Goal: Information Seeking & Learning: Check status

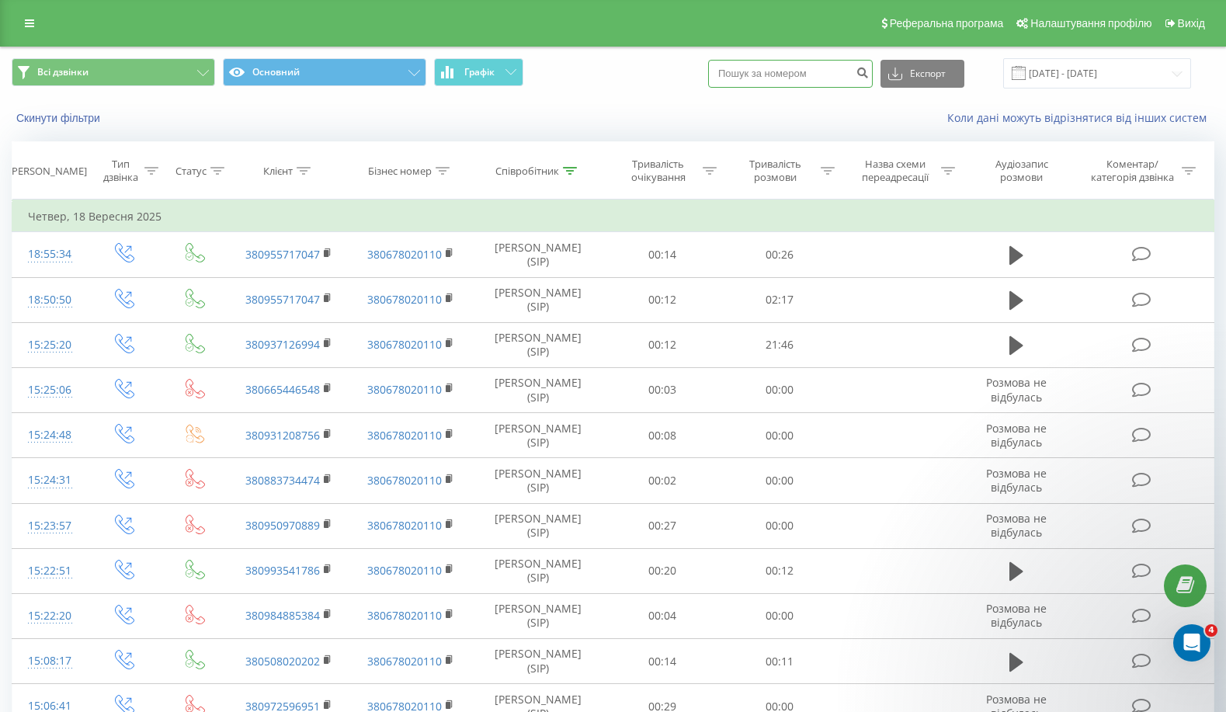
click at [787, 75] on input at bounding box center [790, 74] width 165 height 28
paste input "380963762070"
type input "380963762070"
click at [869, 75] on icon "submit" at bounding box center [862, 70] width 13 height 9
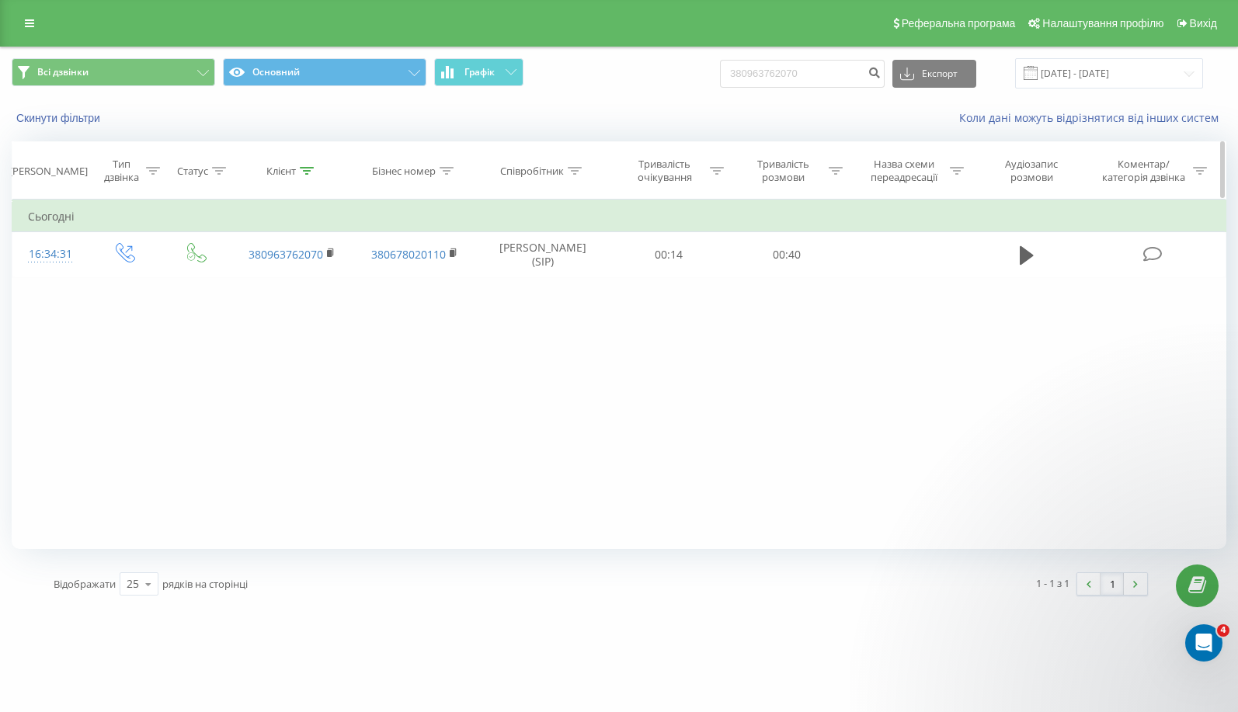
click at [304, 174] on icon at bounding box center [307, 171] width 14 height 8
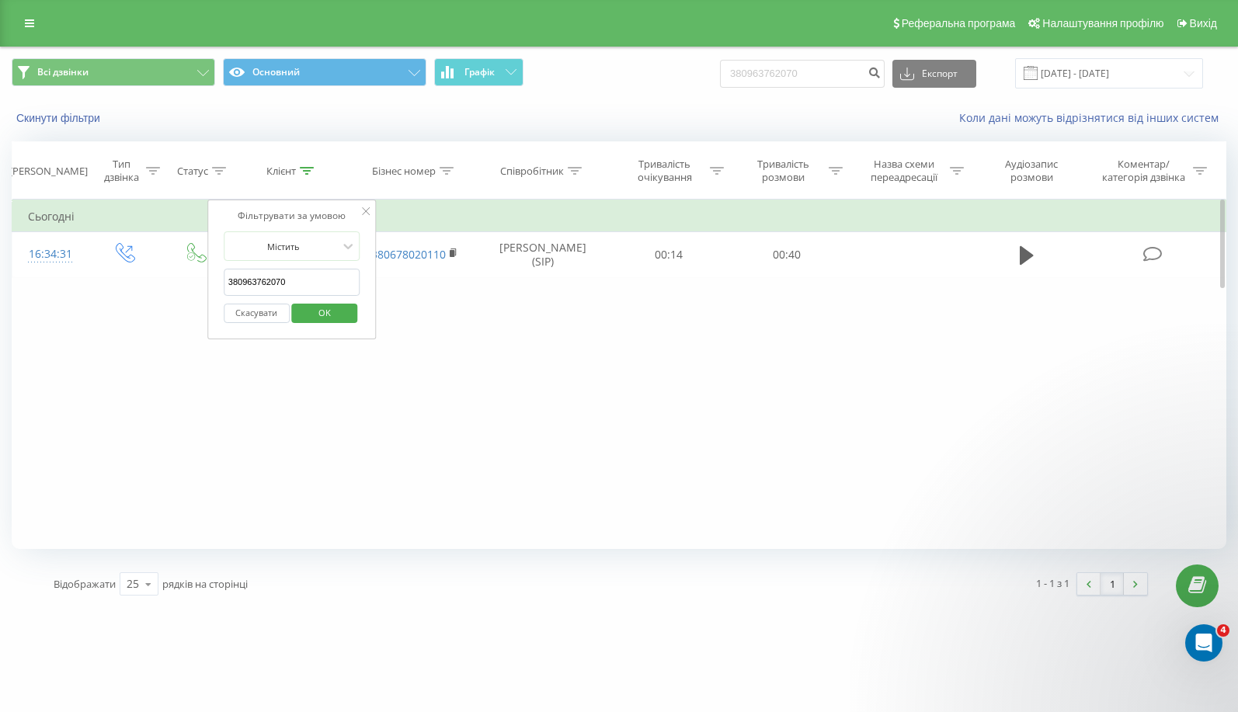
click at [554, 371] on div "Фільтрувати за умовою Дорівнює Введіть значення Скасувати OK Фільтрувати за умо…" at bounding box center [619, 374] width 1214 height 349
click at [445, 177] on div at bounding box center [446, 171] width 14 height 13
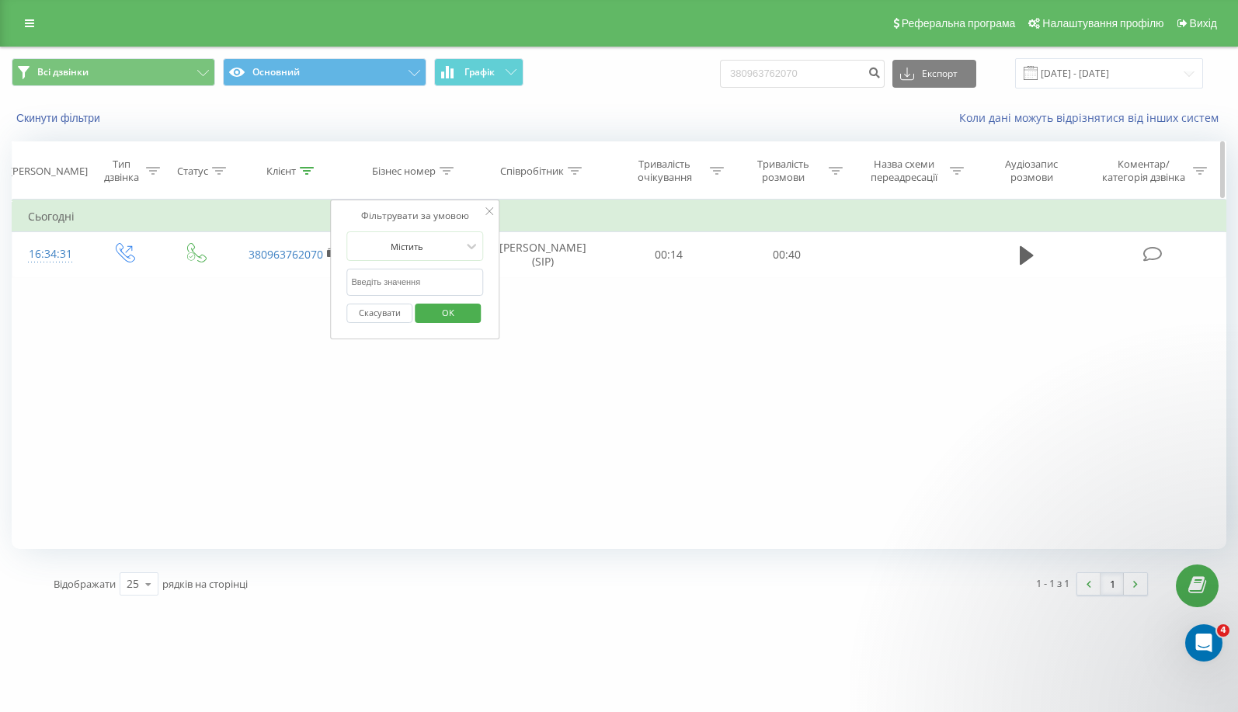
click at [576, 175] on div at bounding box center [575, 171] width 14 height 13
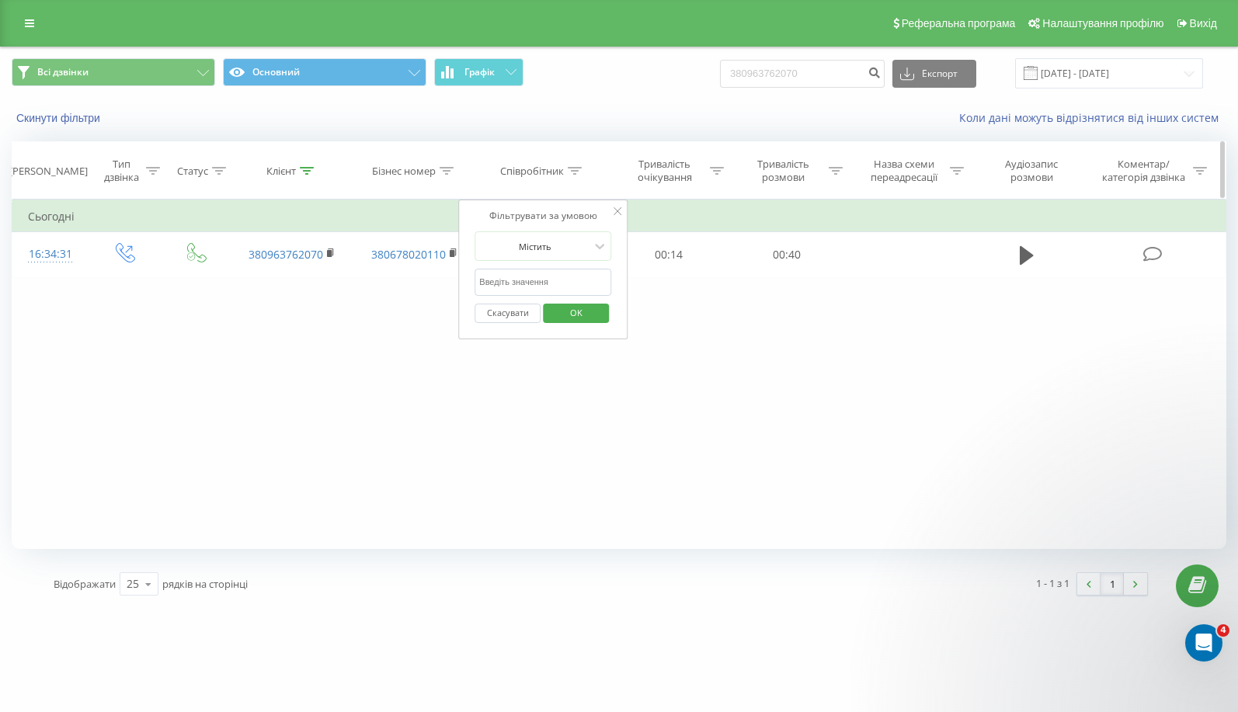
click at [720, 172] on icon at bounding box center [717, 171] width 14 height 8
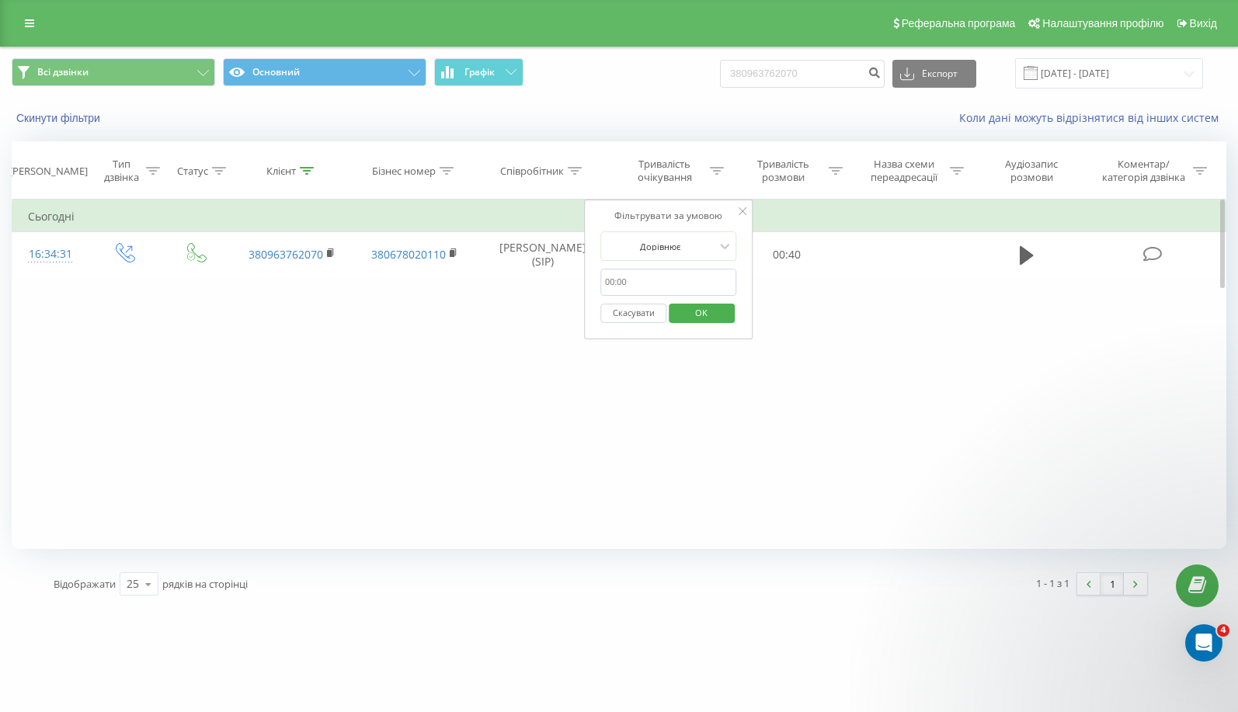
click at [831, 460] on div "Фільтрувати за умовою Дорівнює Введіть значення Скасувати OK Фільтрувати за умо…" at bounding box center [619, 374] width 1214 height 349
click at [780, 449] on div "Фільтрувати за умовою Дорівнює Введіть значення Скасувати OK Фільтрувати за умо…" at bounding box center [619, 374] width 1214 height 349
click at [747, 213] on div "Фільтрувати за умовою Дорівнює Скасувати OK" at bounding box center [668, 270] width 169 height 140
click at [743, 211] on icon at bounding box center [743, 211] width 8 height 8
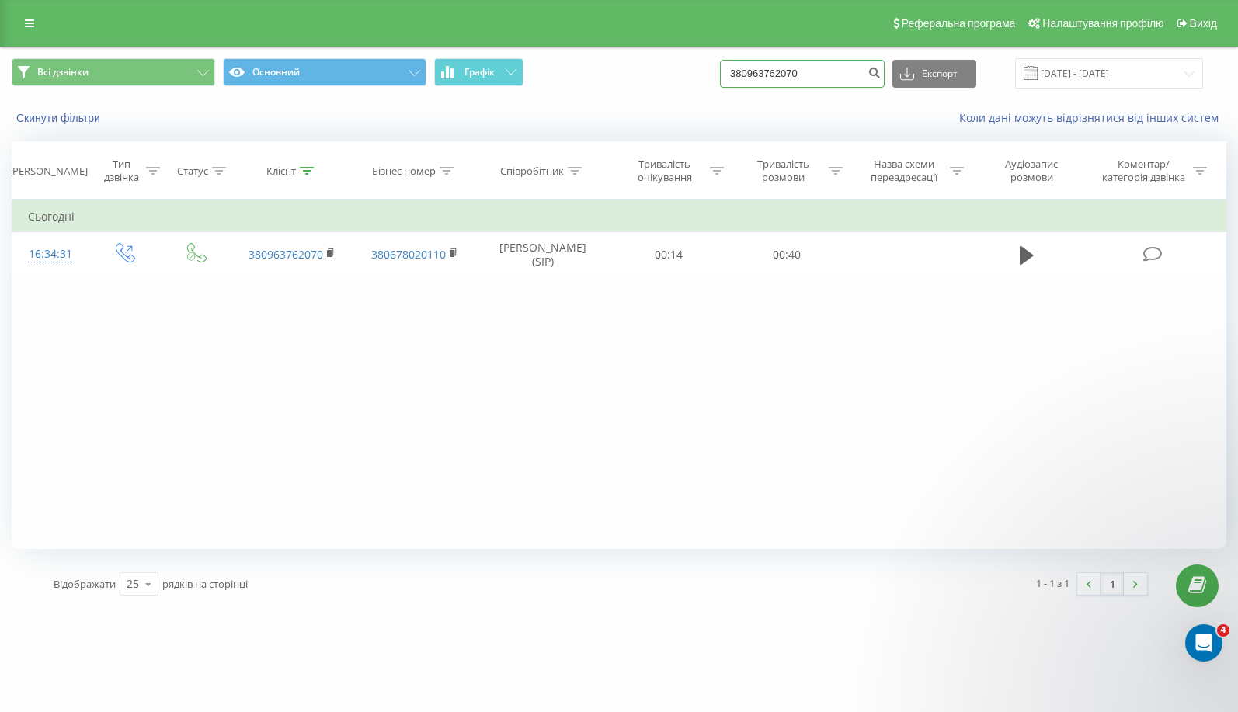
drag, startPoint x: 842, startPoint y: 76, endPoint x: 812, endPoint y: 71, distance: 30.8
click at [812, 71] on input "380963762070" at bounding box center [802, 74] width 165 height 28
